Goal: Task Accomplishment & Management: Complete application form

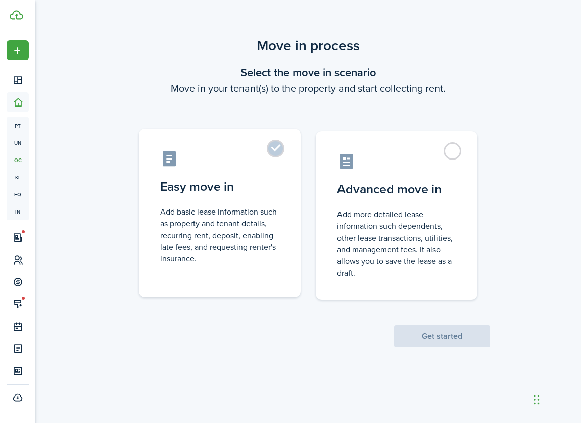
drag, startPoint x: 280, startPoint y: 148, endPoint x: 297, endPoint y: 215, distance: 68.6
click at [280, 148] on label "Easy move in Add basic lease information such as property and tenant details, r…" at bounding box center [220, 213] width 162 height 169
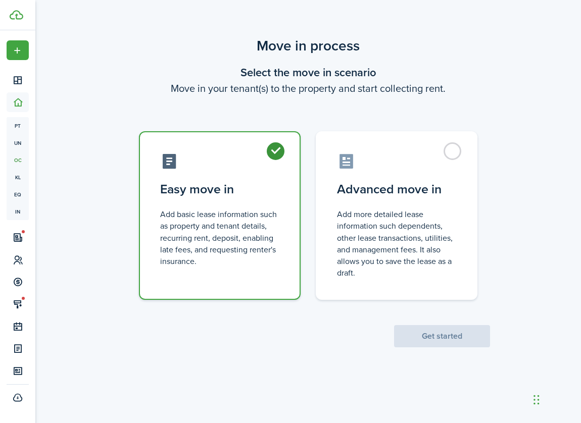
radio input "true"
click at [448, 339] on button "Get started" at bounding box center [442, 336] width 96 height 22
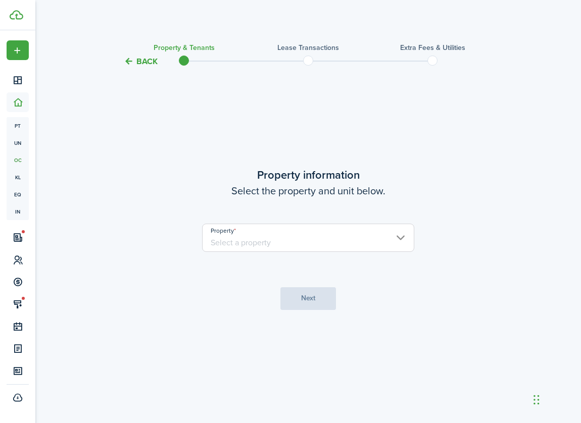
click at [334, 251] on input "Property" at bounding box center [308, 238] width 212 height 28
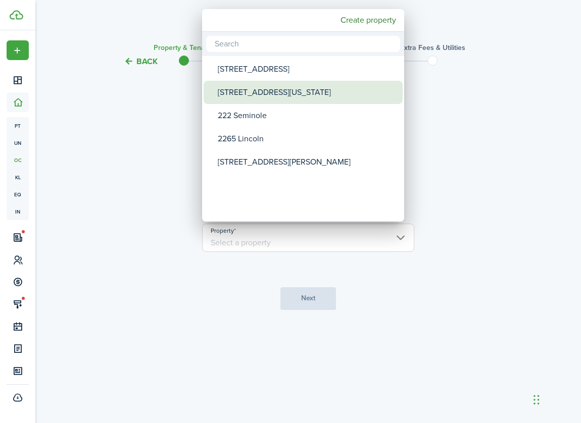
click at [239, 96] on div "[STREET_ADDRESS][US_STATE]" at bounding box center [307, 92] width 179 height 23
type input "[STREET_ADDRESS][US_STATE]"
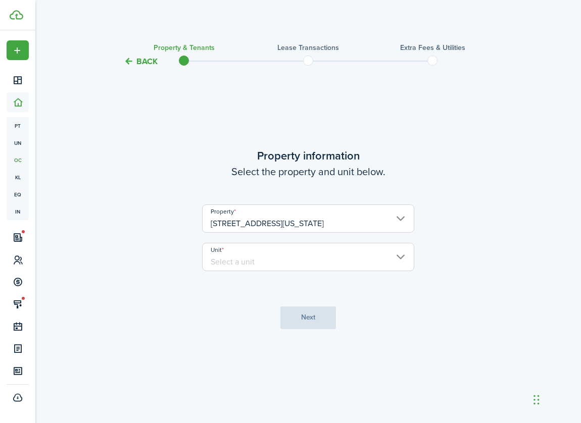
click at [308, 261] on input "Unit" at bounding box center [308, 257] width 212 height 28
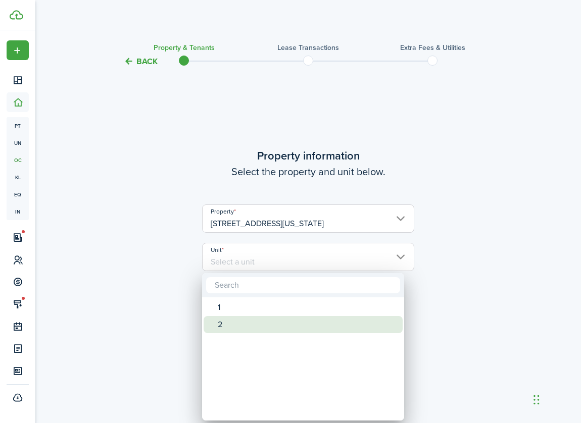
click at [265, 325] on div "2" at bounding box center [307, 324] width 179 height 17
type input "2"
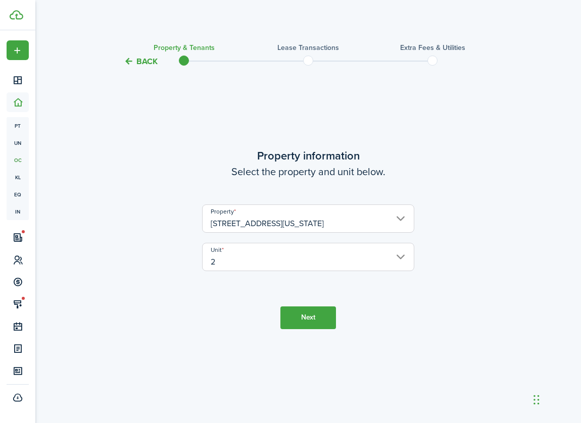
click at [291, 316] on button "Next" at bounding box center [308, 318] width 56 height 23
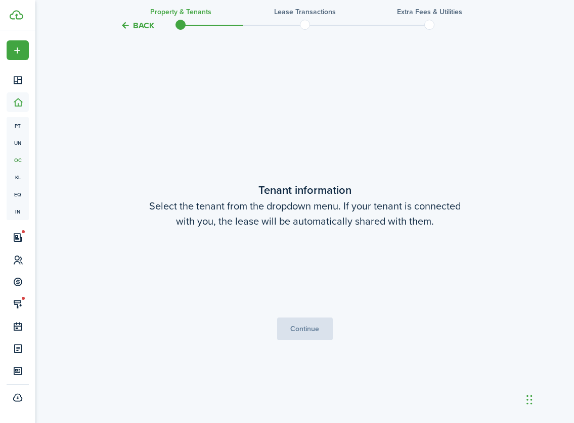
scroll to position [356, 0]
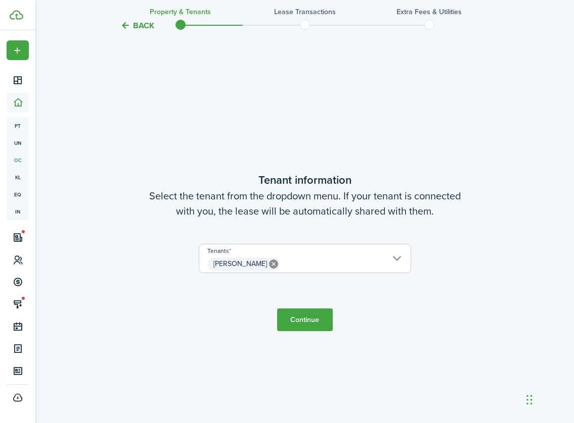
click at [294, 321] on button "Continue" at bounding box center [305, 320] width 56 height 23
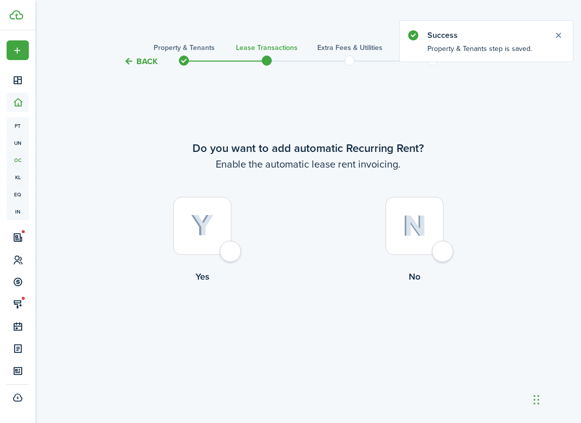
click at [227, 253] on div at bounding box center [202, 226] width 58 height 58
radio input "true"
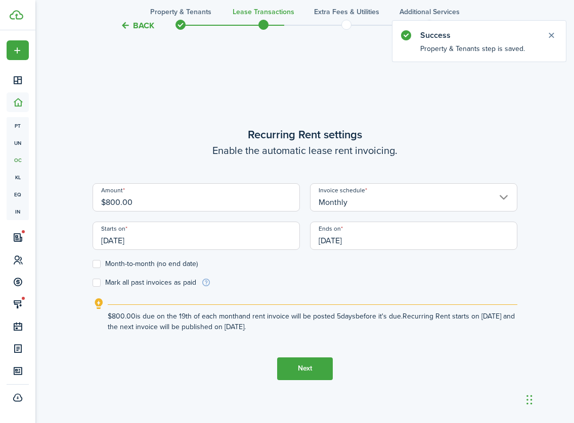
scroll to position [356, 0]
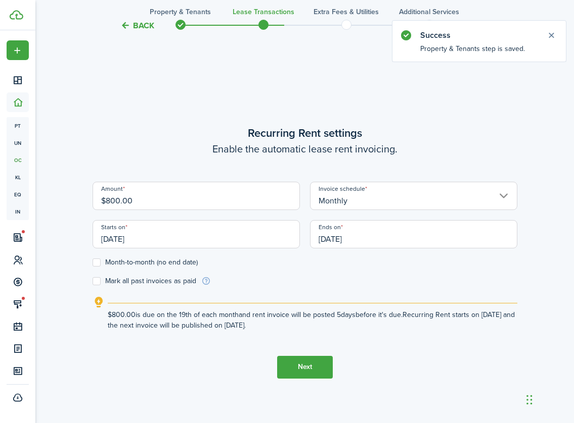
click at [191, 202] on input "$800.00" at bounding box center [195, 196] width 207 height 28
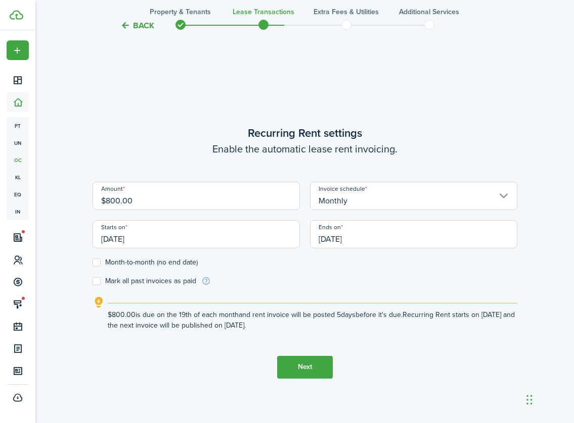
drag, startPoint x: 191, startPoint y: 202, endPoint x: 112, endPoint y: 201, distance: 78.3
click at [112, 201] on input "$800.00" at bounding box center [195, 196] width 207 height 28
type input "$840.00"
click at [196, 140] on wizard-step-header-title "Recurring Rent settings" at bounding box center [304, 133] width 425 height 17
click at [204, 232] on input "[DATE]" at bounding box center [195, 234] width 207 height 28
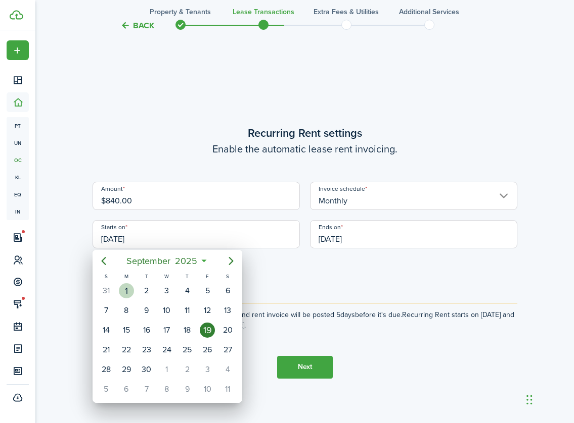
click at [122, 287] on div "1" at bounding box center [126, 291] width 15 height 15
type input "[DATE]"
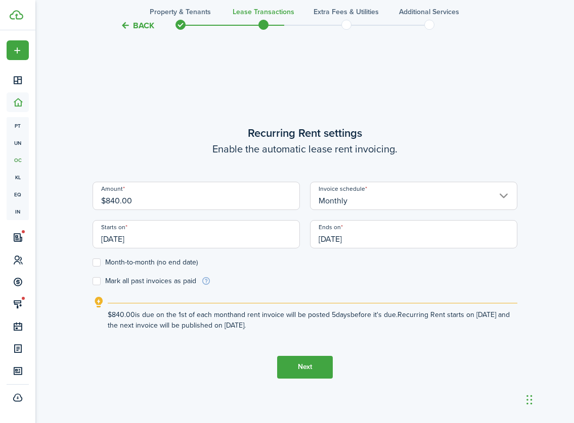
click at [380, 239] on input "[DATE]" at bounding box center [413, 234] width 207 height 28
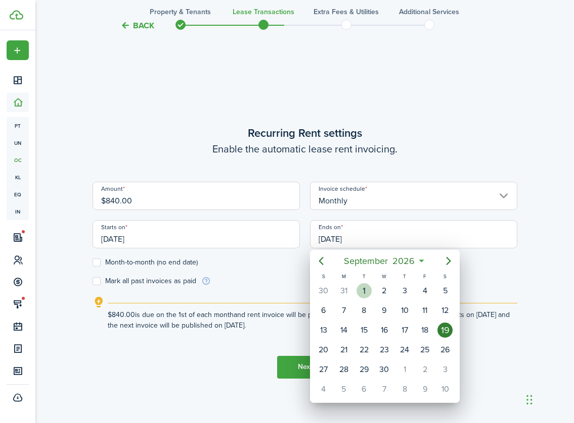
click at [368, 292] on div "1" at bounding box center [363, 291] width 15 height 15
type input "[DATE]"
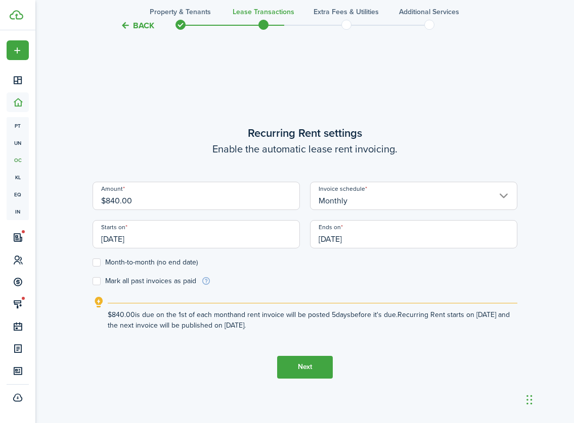
click at [310, 368] on button "Next" at bounding box center [305, 367] width 56 height 23
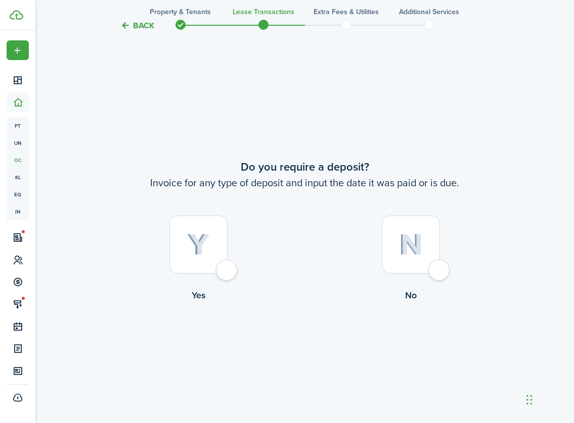
scroll to position [779, 0]
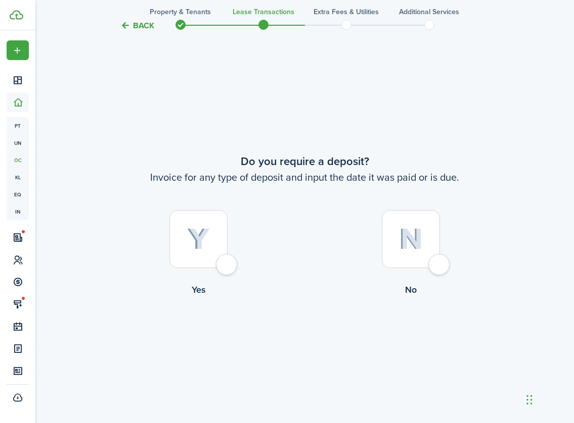
click at [444, 274] on label "No" at bounding box center [411, 255] width 212 height 91
radio input "true"
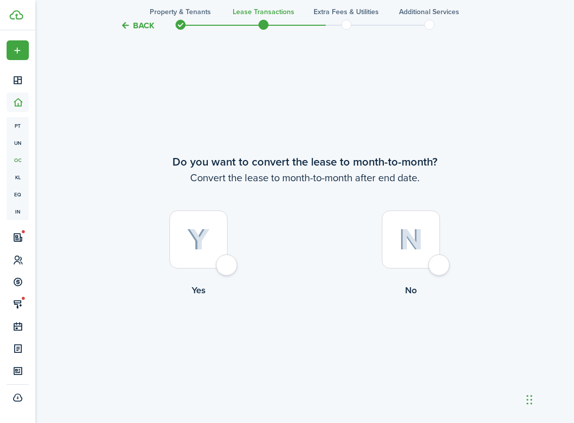
scroll to position [1203, 0]
click at [440, 266] on div at bounding box center [411, 239] width 58 height 58
radio input "true"
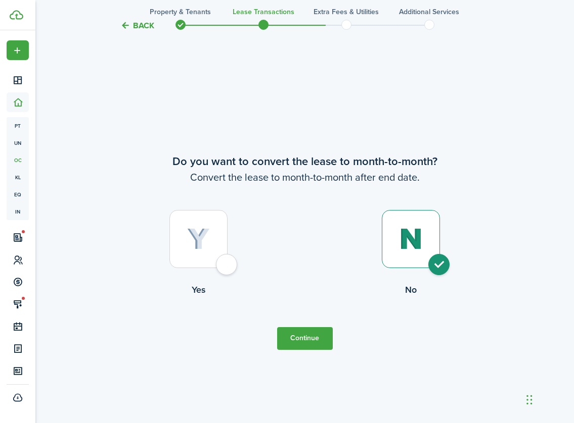
click at [319, 332] on button "Continue" at bounding box center [305, 338] width 56 height 23
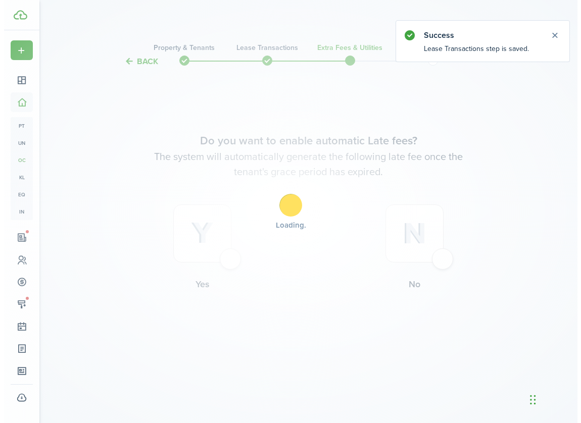
scroll to position [0, 0]
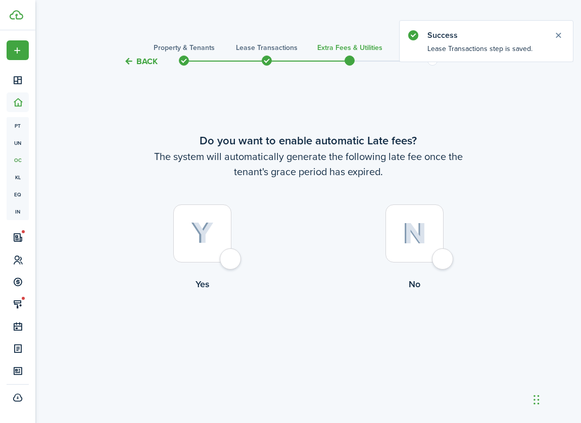
click at [231, 257] on div at bounding box center [202, 234] width 58 height 58
radio input "true"
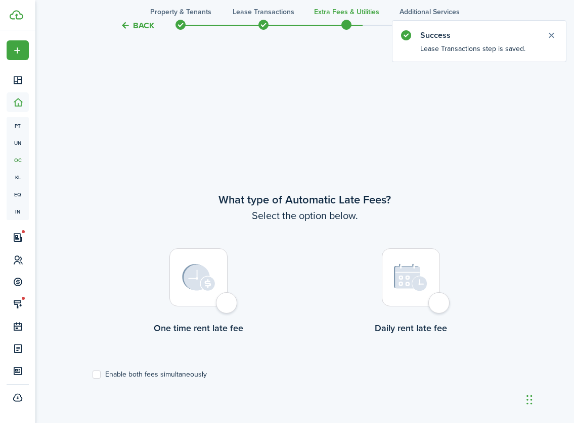
scroll to position [356, 0]
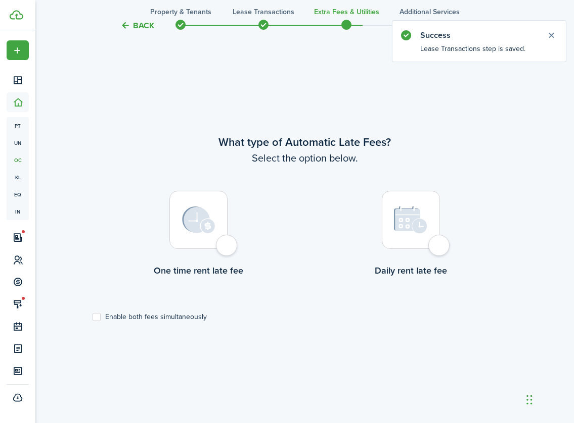
click at [235, 252] on label "One time rent late fee" at bounding box center [198, 236] width 212 height 91
radio input "true"
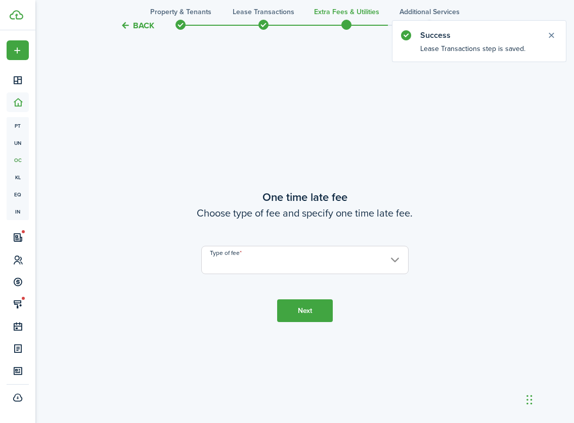
scroll to position [779, 0]
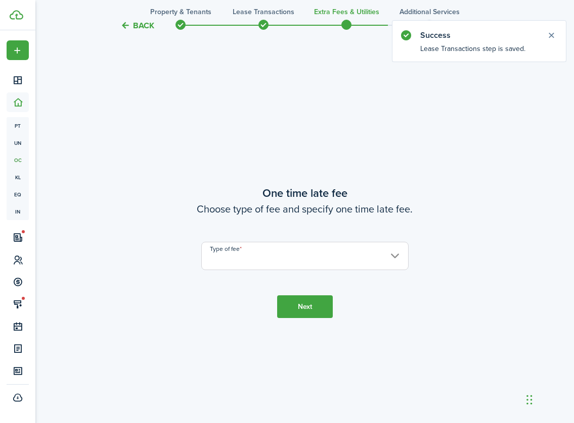
click at [234, 257] on input "Type of fee" at bounding box center [304, 256] width 207 height 28
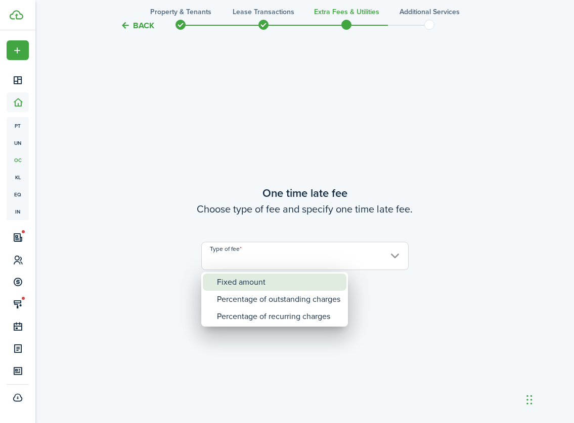
click at [224, 278] on div "Fixed amount" at bounding box center [278, 282] width 123 height 17
type input "Fixed amount"
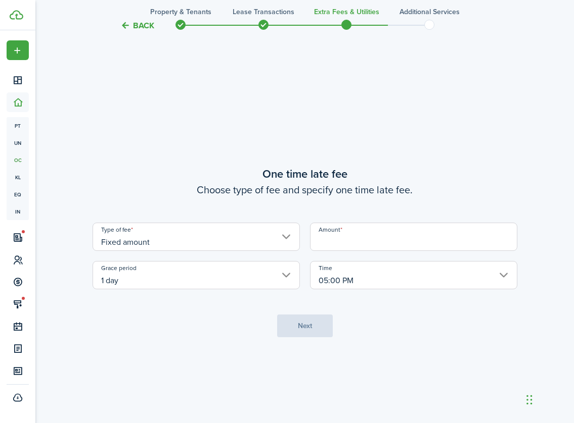
click at [391, 238] on input "Amount" at bounding box center [413, 237] width 207 height 28
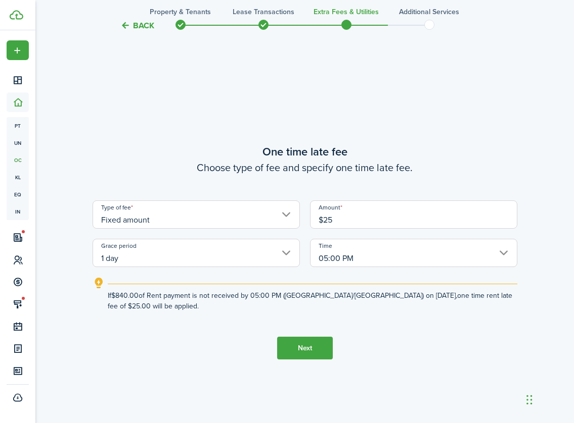
type input "$25.00"
drag, startPoint x: 473, startPoint y: 319, endPoint x: 405, endPoint y: 340, distance: 70.8
click at [472, 319] on tc-wizard-step "One time late fee Choose type of fee and specify one time late fee. Type of fee…" at bounding box center [304, 251] width 425 height 423
click at [325, 346] on button "Next" at bounding box center [305, 348] width 56 height 23
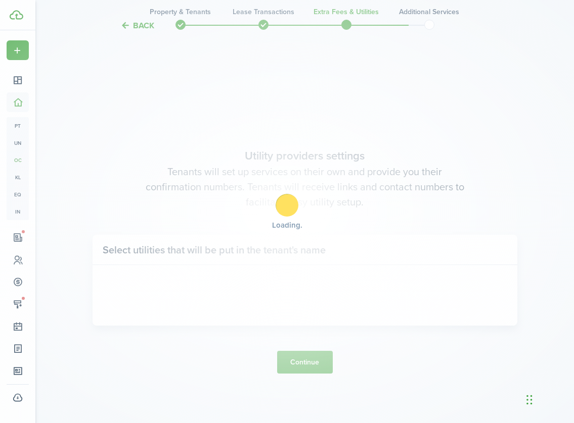
scroll to position [1203, 0]
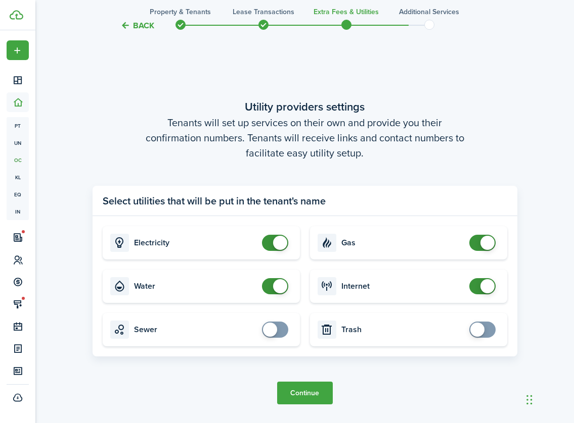
checkbox input "false"
click at [270, 282] on span at bounding box center [275, 286] width 10 height 16
click at [297, 384] on button "Continue" at bounding box center [305, 393] width 56 height 23
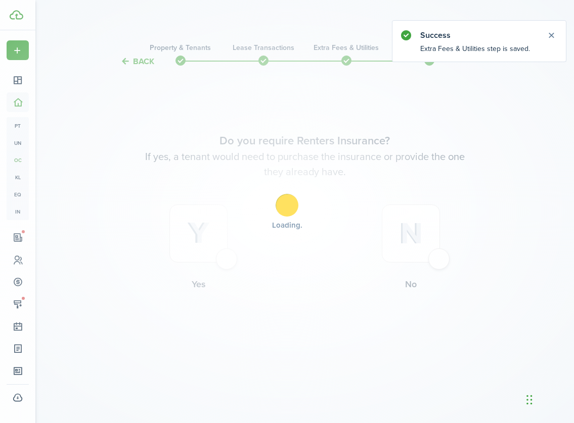
scroll to position [0, 0]
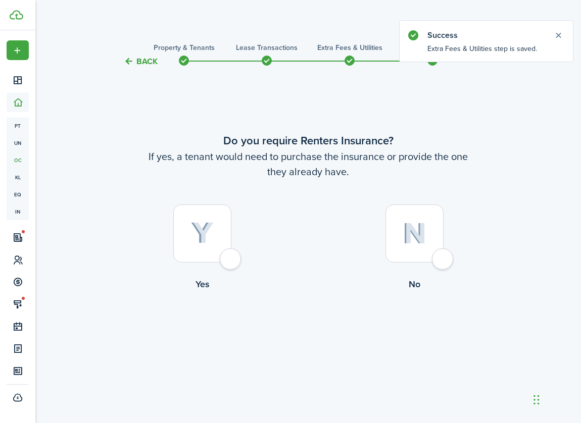
click at [444, 263] on div at bounding box center [415, 234] width 58 height 58
radio input "true"
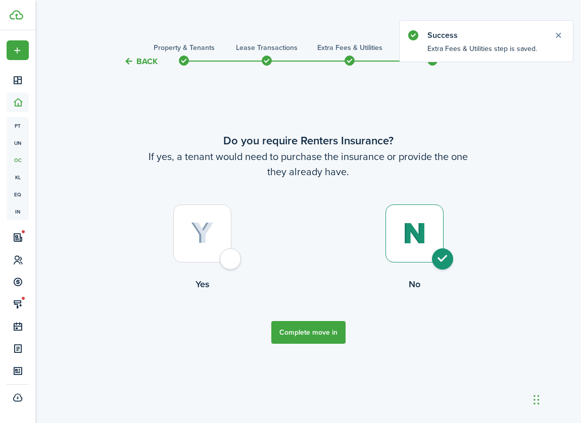
click at [324, 331] on button "Complete move in" at bounding box center [308, 332] width 74 height 23
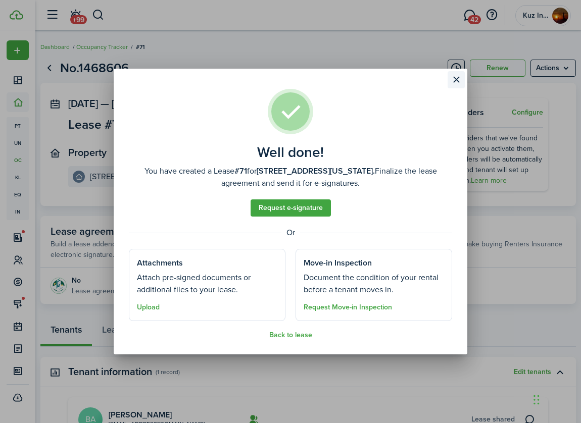
click at [459, 79] on button "Close modal" at bounding box center [456, 79] width 17 height 17
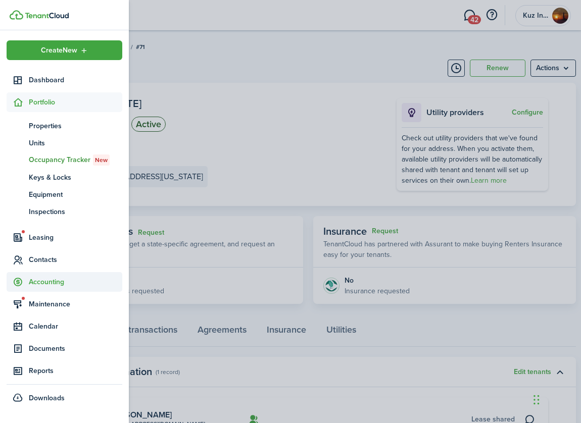
click at [47, 280] on span "Accounting" at bounding box center [75, 282] width 93 height 11
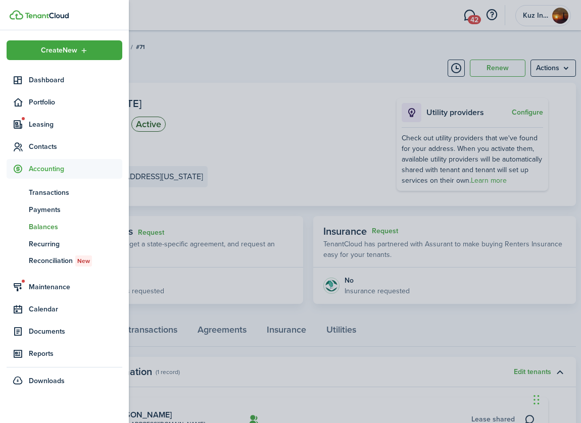
click at [37, 230] on span "Balances" at bounding box center [75, 227] width 93 height 11
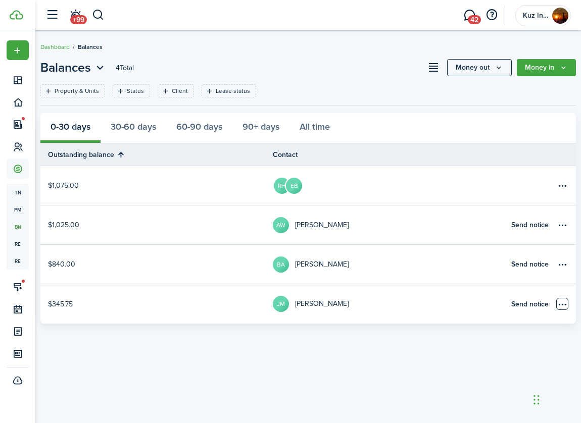
click at [562, 304] on table-menu-btn-icon "Open menu" at bounding box center [562, 304] width 12 height 12
click at [512, 346] on link "Apply credits" at bounding box center [524, 341] width 88 height 17
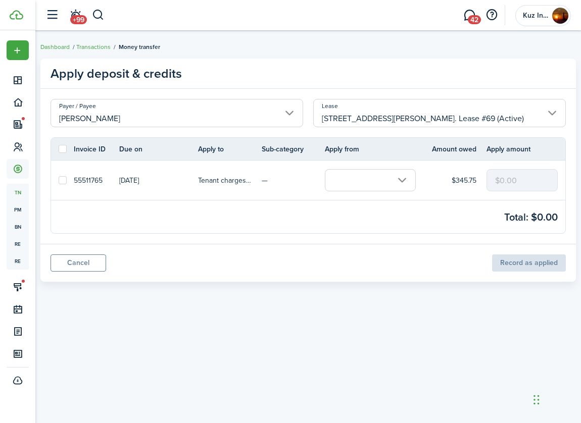
click at [393, 184] on input "text" at bounding box center [370, 180] width 91 height 22
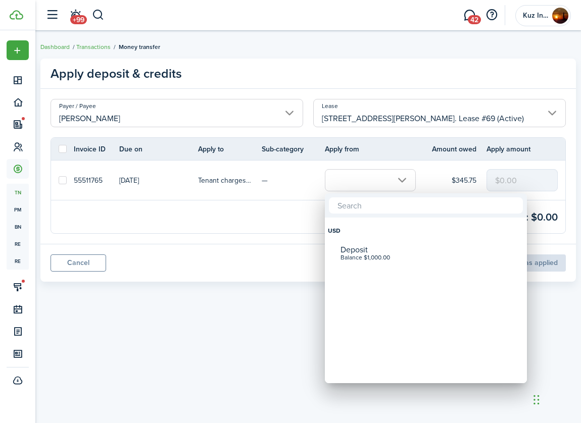
click at [203, 218] on div at bounding box center [290, 211] width 743 height 585
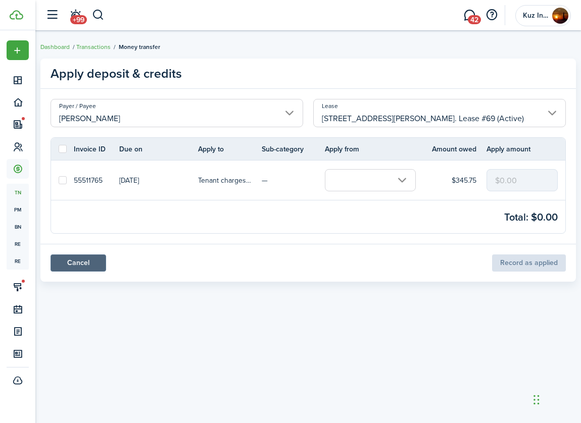
click at [77, 269] on link "Cancel" at bounding box center [79, 263] width 56 height 17
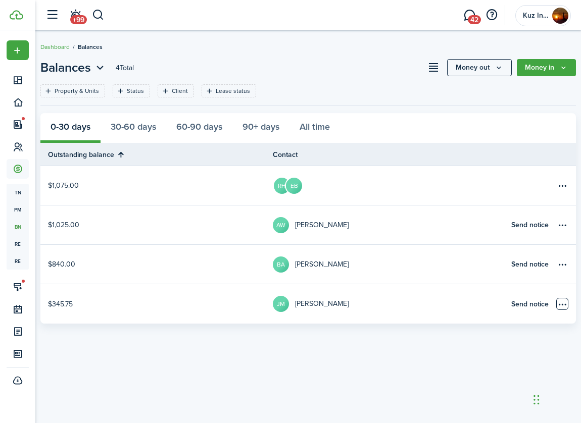
click at [560, 304] on table-menu-btn-icon "Open menu" at bounding box center [562, 304] width 12 height 12
click at [238, 350] on div "Balances 4 Total Money out Money in Property & Units Status Client Lease status…" at bounding box center [308, 227] width 546 height 337
click at [562, 262] on table-menu-btn-icon "Open menu" at bounding box center [562, 265] width 12 height 12
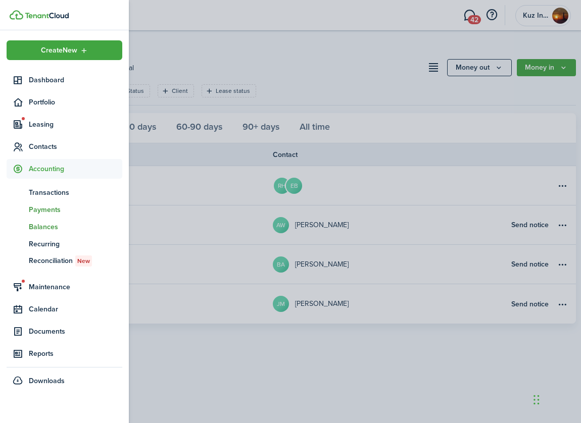
click at [46, 209] on span "Payments" at bounding box center [75, 210] width 93 height 11
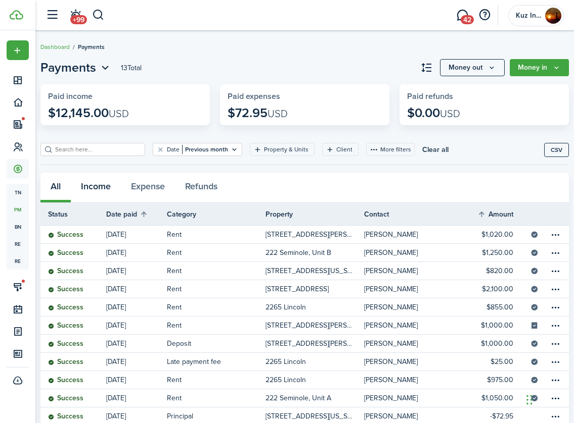
click at [92, 194] on button "Income" at bounding box center [96, 188] width 50 height 30
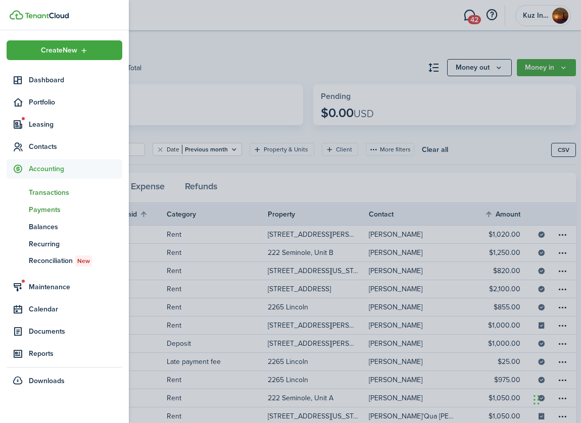
click at [39, 194] on span "Transactions" at bounding box center [75, 192] width 93 height 11
